Goal: Complete application form: Complete application form

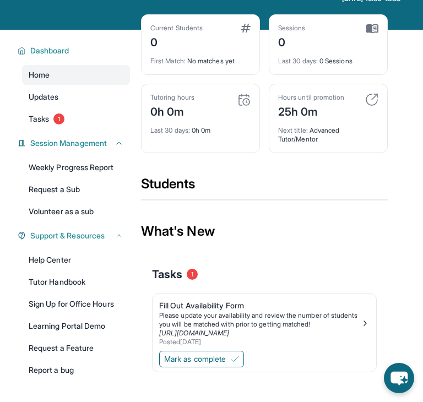
scroll to position [79, 0]
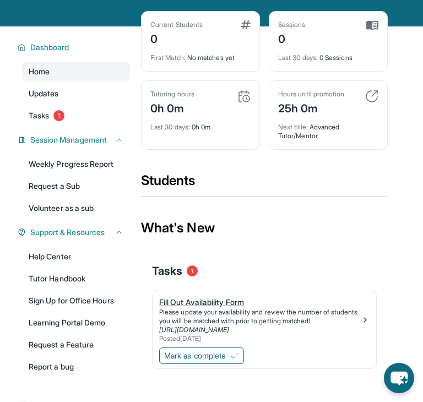
click at [241, 308] on div "Fill Out Availability Form" at bounding box center [260, 302] width 202 height 11
click at [41, 121] on span "Tasks" at bounding box center [39, 115] width 20 height 11
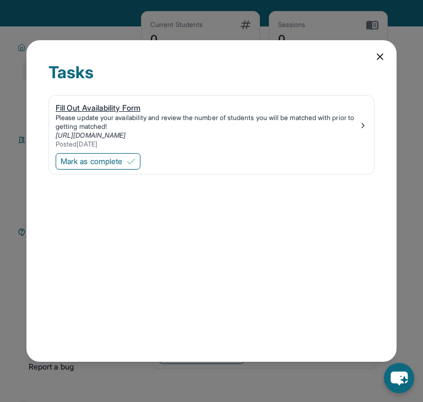
click at [360, 128] on img at bounding box center [363, 125] width 9 height 9
click at [126, 135] on link "https://form.stepuptutoring.org/71SLJH" at bounding box center [91, 135] width 70 height 8
click at [385, 57] on icon at bounding box center [380, 56] width 11 height 11
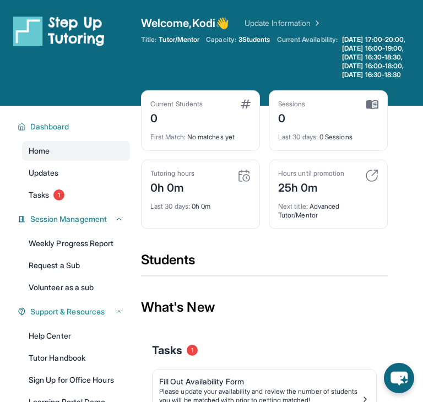
scroll to position [0, 0]
click at [371, 182] on img at bounding box center [371, 175] width 13 height 13
click at [377, 182] on img at bounding box center [371, 175] width 13 height 13
click at [372, 182] on img at bounding box center [371, 175] width 13 height 13
click at [305, 229] on div "Hours until promotion 25h 0m Next title : Advanced Tutor/Mentor" at bounding box center [328, 194] width 119 height 69
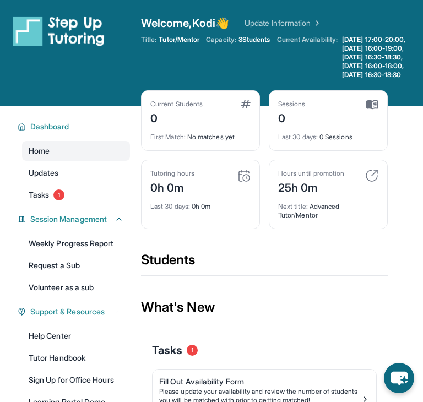
click at [304, 196] on div "25h 0m" at bounding box center [311, 187] width 66 height 18
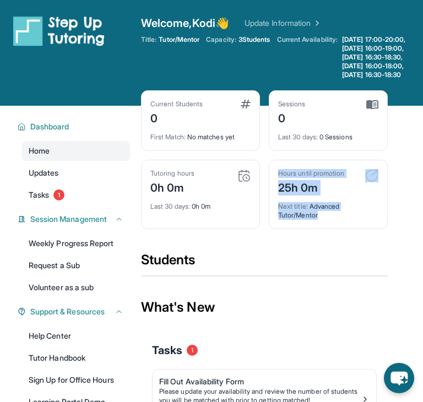
drag, startPoint x: 280, startPoint y: 190, endPoint x: 327, endPoint y: 236, distance: 65.8
click at [327, 229] on div "Hours until promotion 25h 0m Next title : Advanced Tutor/Mentor" at bounding box center [328, 194] width 119 height 69
click at [363, 268] on div "Students" at bounding box center [264, 263] width 247 height 24
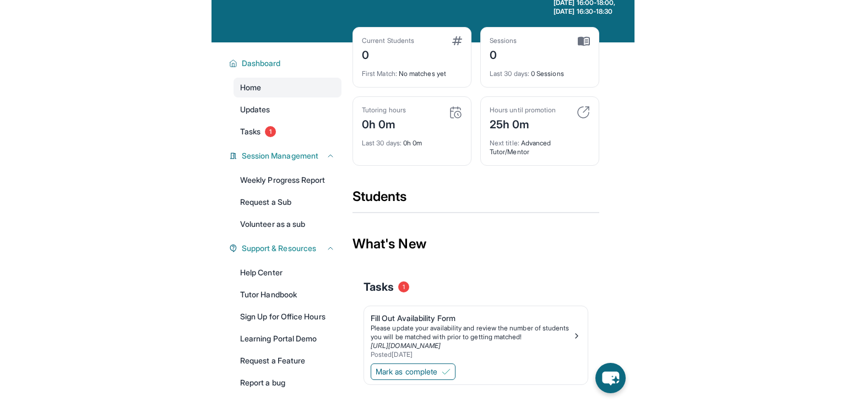
scroll to position [66, 0]
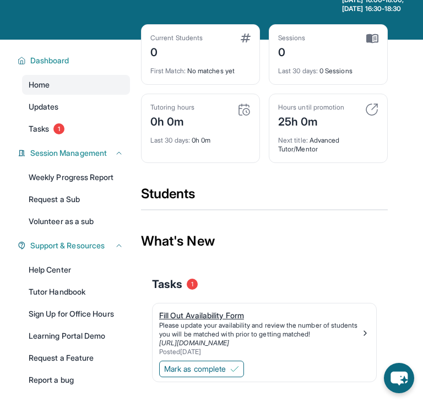
click at [204, 347] on link "https://form.stepuptutoring.org/71SLJH" at bounding box center [194, 343] width 70 height 8
click at [229, 347] on link "https://form.stepuptutoring.org/71SLJH" at bounding box center [194, 343] width 70 height 8
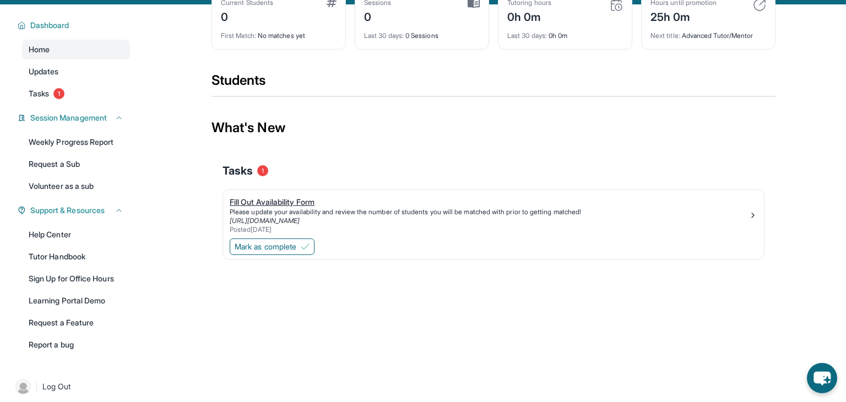
click at [300, 225] on link "https://form.stepuptutoring.org/71SLJH" at bounding box center [265, 221] width 70 height 8
